Goal: Check status: Check status

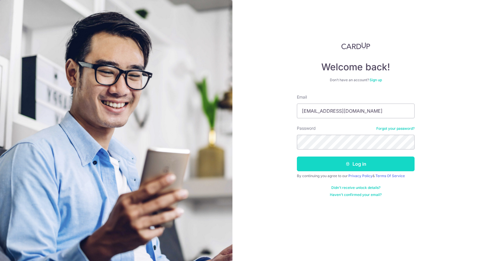
click at [351, 165] on button "Log in" at bounding box center [356, 163] width 118 height 15
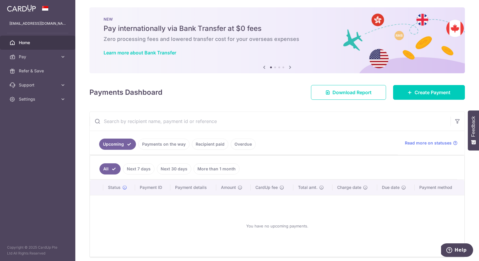
scroll to position [6, 0]
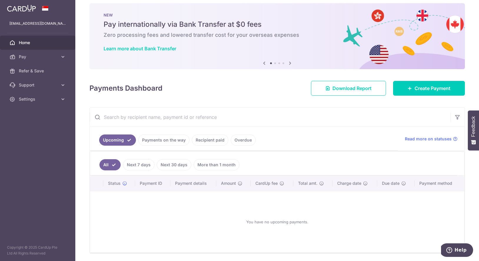
click at [209, 141] on link "Recipient paid" at bounding box center [210, 139] width 36 height 11
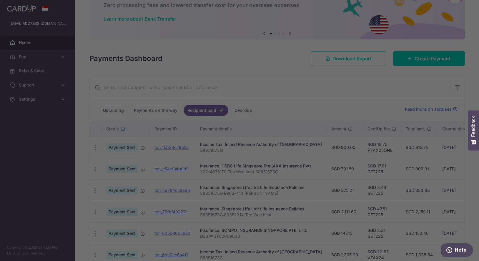
scroll to position [59, 0]
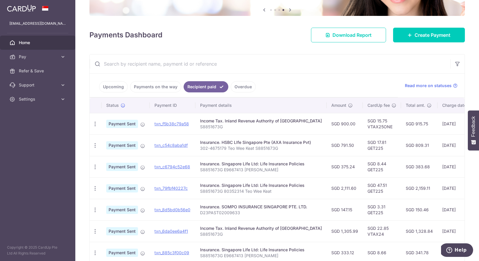
drag, startPoint x: 330, startPoint y: 145, endPoint x: 344, endPoint y: 145, distance: 14.1
click at [344, 145] on td "SGD 791.50" at bounding box center [344, 144] width 36 height 21
copy td "791.50"
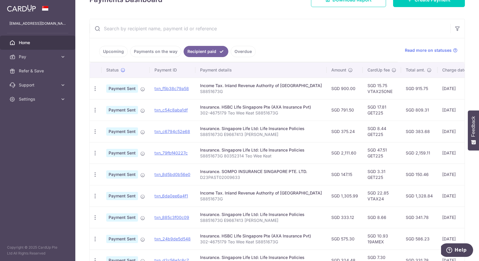
scroll to position [0, 0]
